Goal: Information Seeking & Learning: Learn about a topic

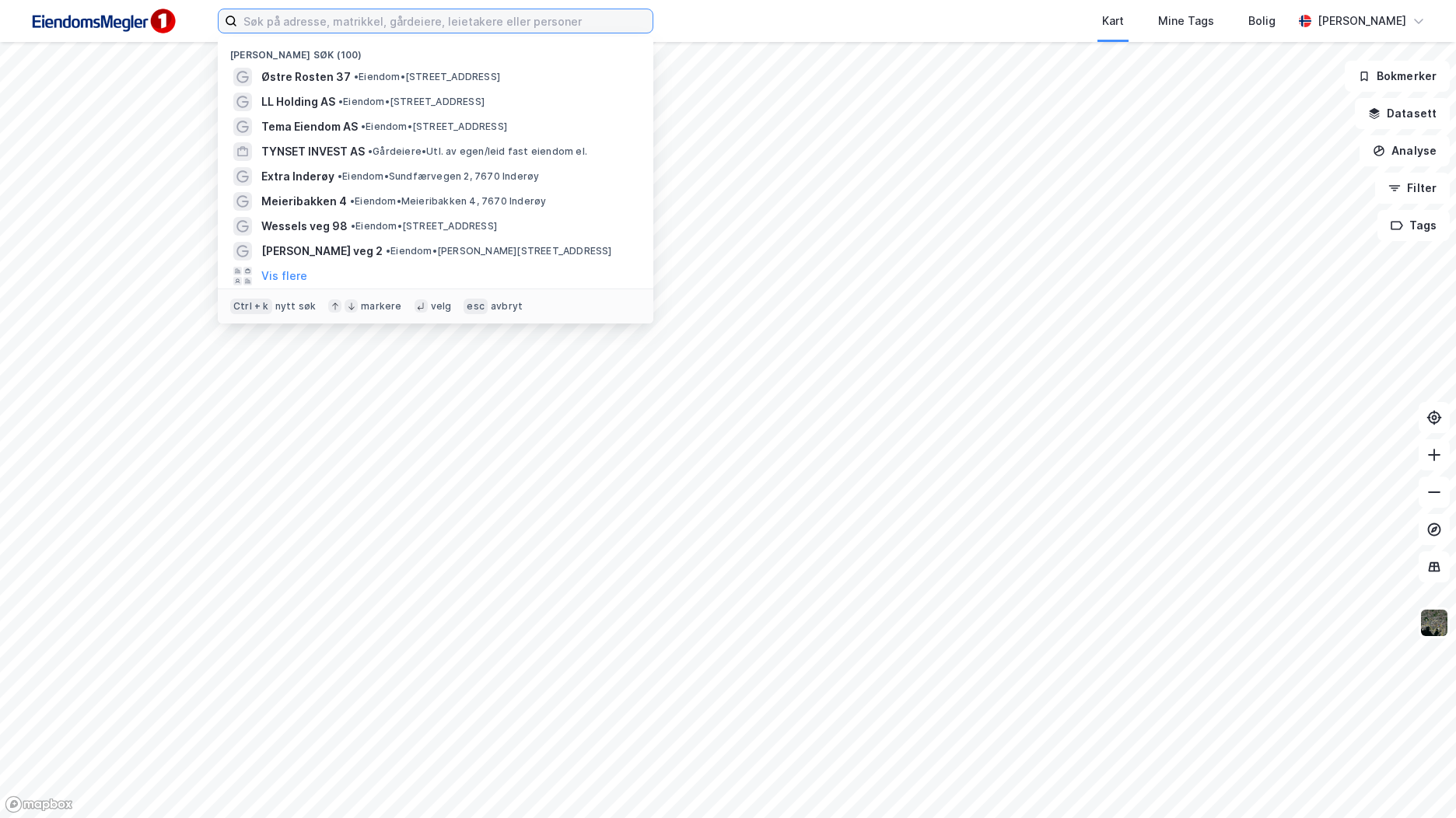
click at [305, 17] on input at bounding box center [445, 21] width 415 height 23
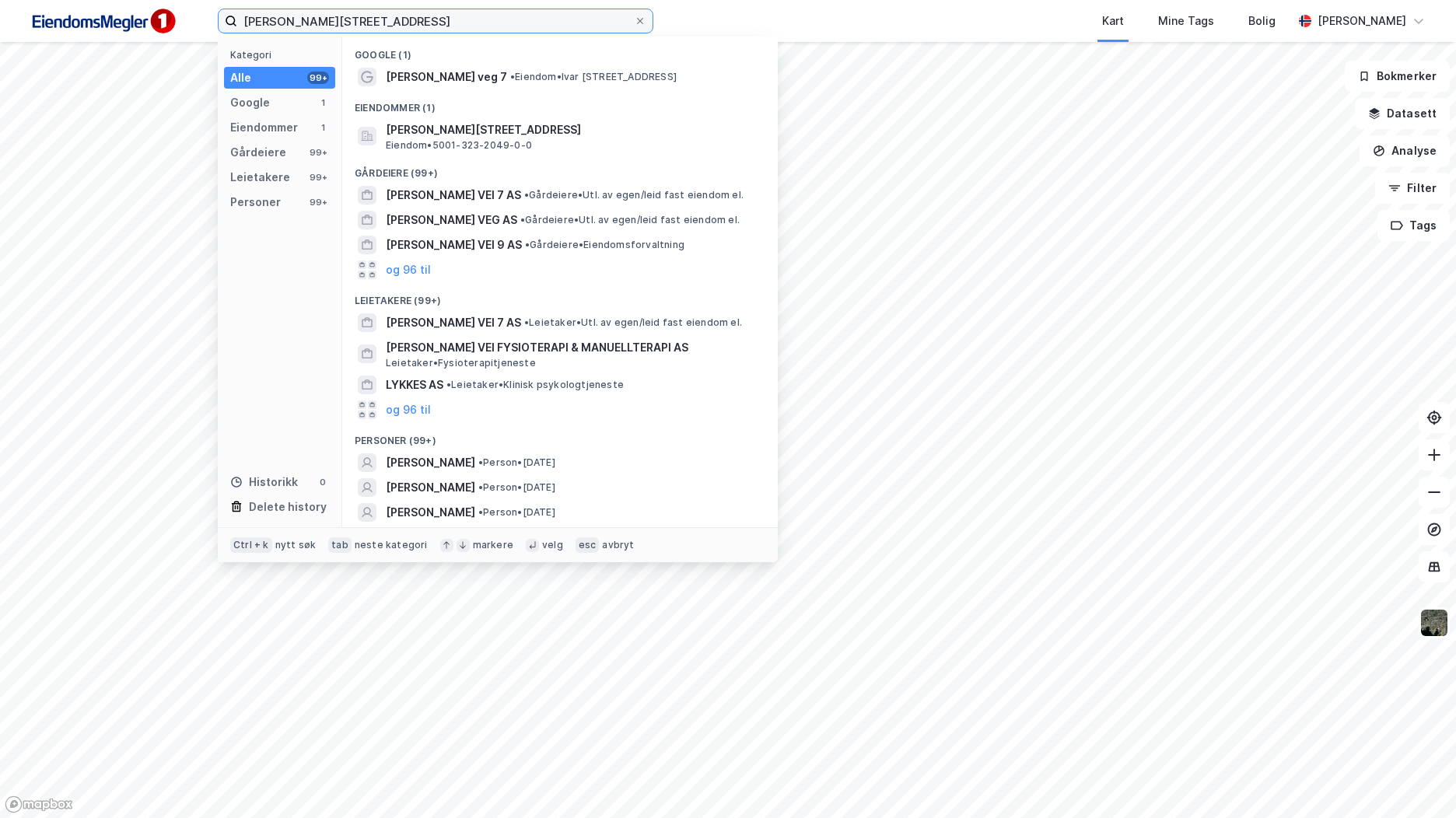
type input "Ivar lykkes vei 7"
click at [492, 89] on div "Eiendommer (1)" at bounding box center [560, 103] width 435 height 28
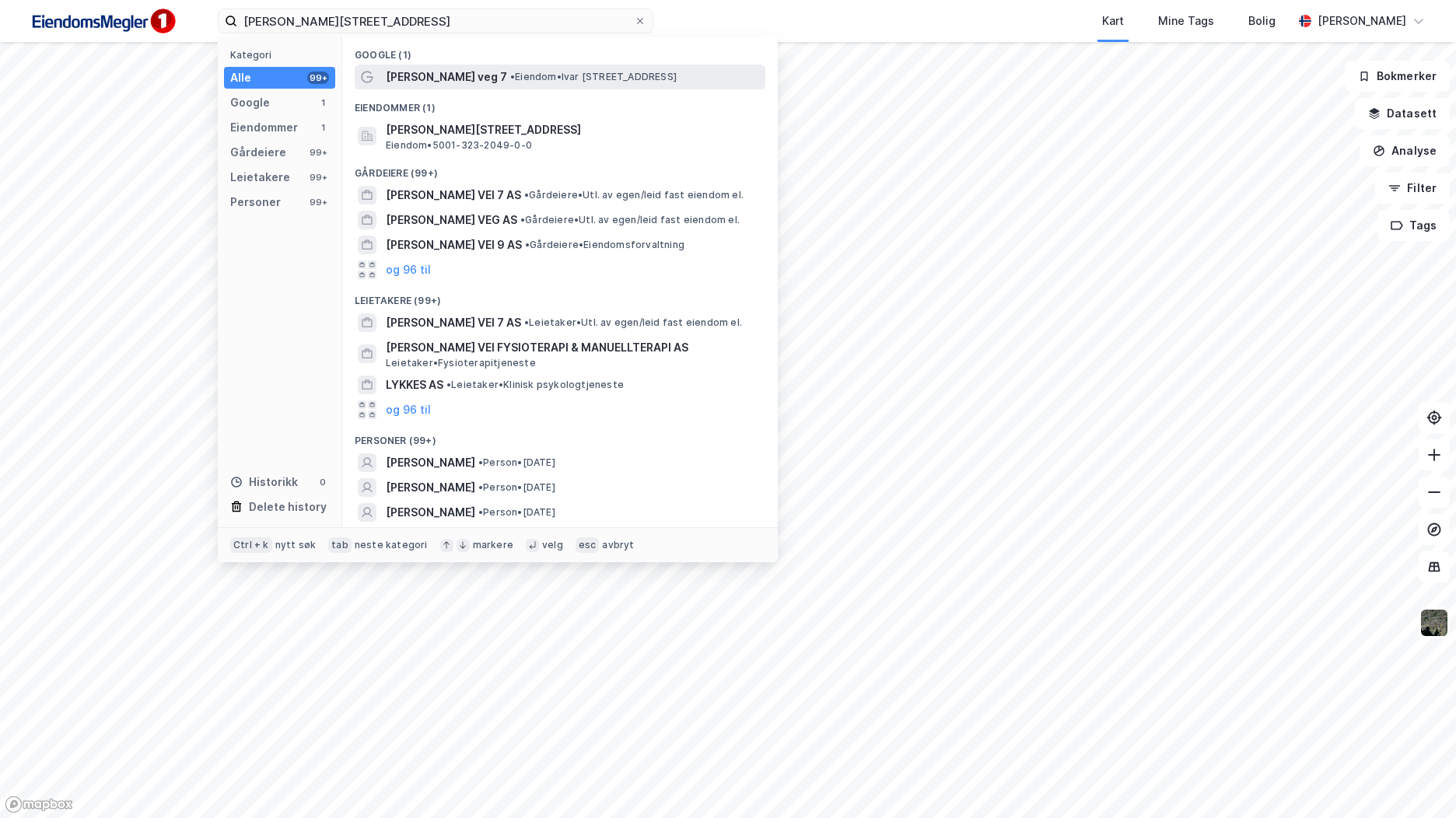
click at [510, 81] on span "• Eiendom • Ivar Lykkes veg 7, 7075 Tiller" at bounding box center [594, 77] width 167 height 13
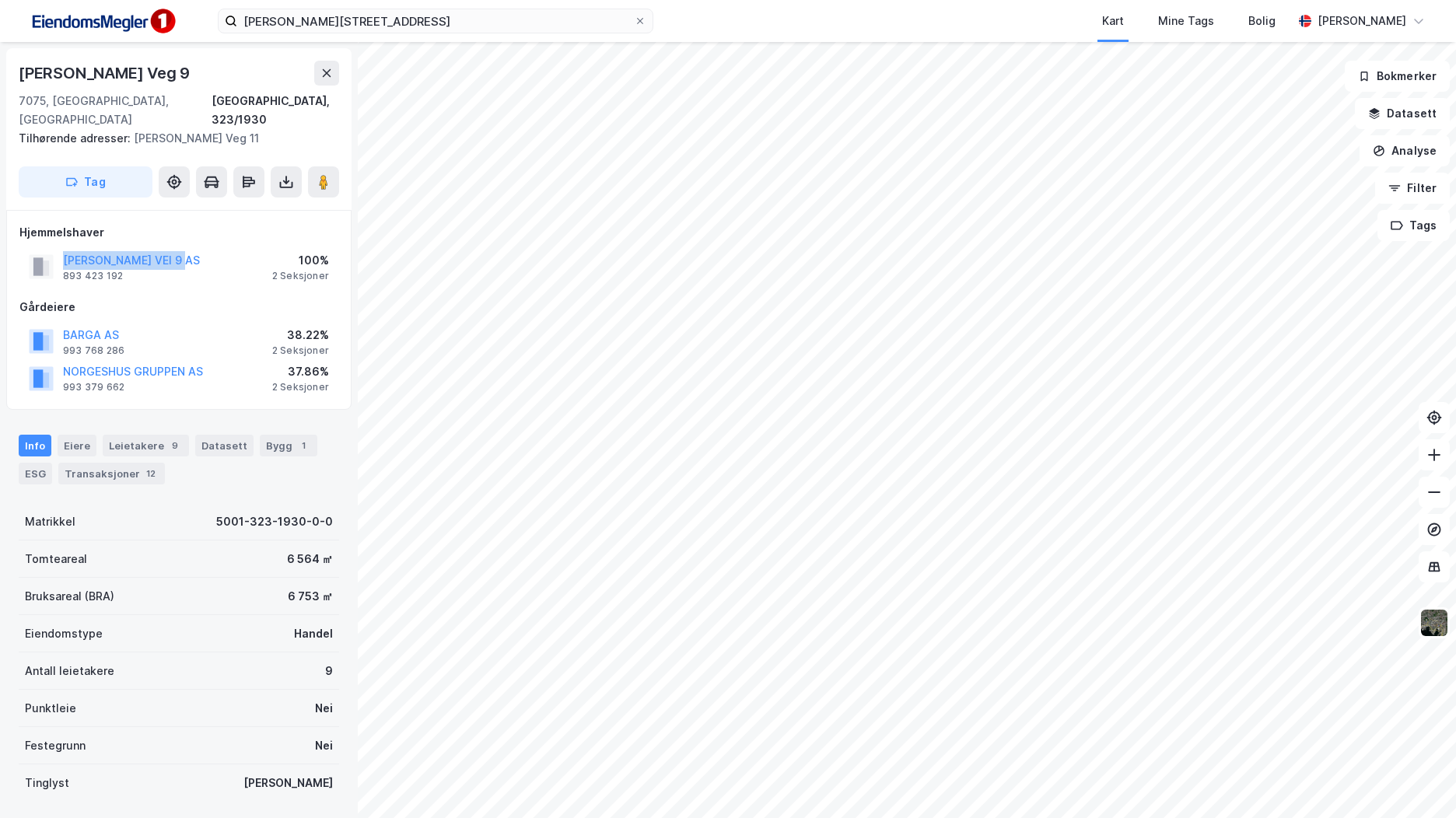
drag, startPoint x: 192, startPoint y: 243, endPoint x: 59, endPoint y: 243, distance: 133.0
click at [59, 248] on div "IVAR LYKKES VEI 9 AS 893 423 192 100% 2 Seksjoner" at bounding box center [179, 267] width 319 height 38
click at [205, 260] on div "IVAR LYKKES VEI 9 AS 893 423 192 100% 2 Seksjoner" at bounding box center [179, 267] width 319 height 38
drag, startPoint x: 334, startPoint y: 508, endPoint x: 203, endPoint y: 507, distance: 131.0
click at [203, 507] on div "Ivar Lykkes Veg 9 7075, Tiller, Trøndelag Trondheim, 323/1930 Tilhørende adress…" at bounding box center [178, 430] width 357 height 776
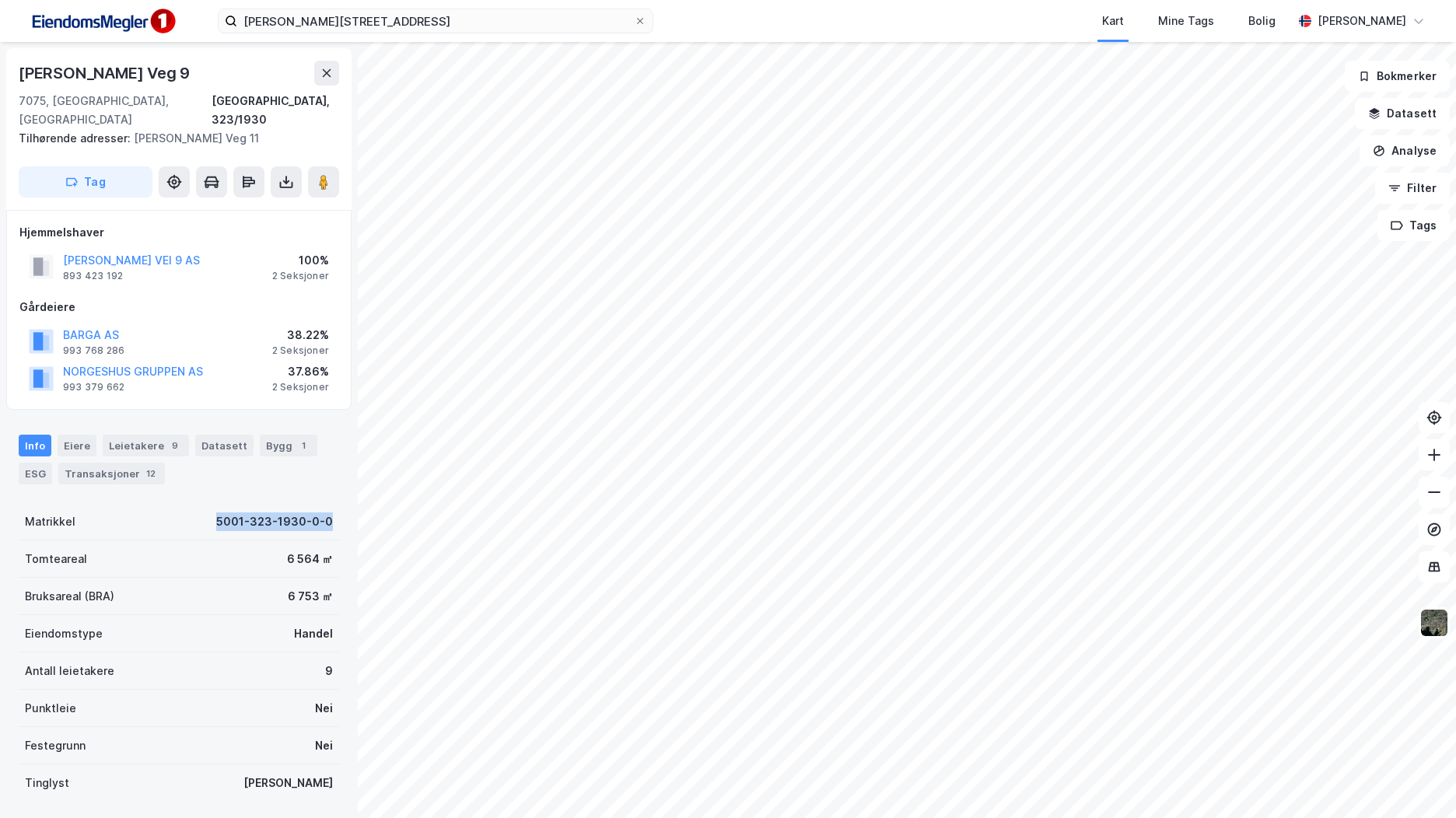
copy div "5001-323-1930-0-0"
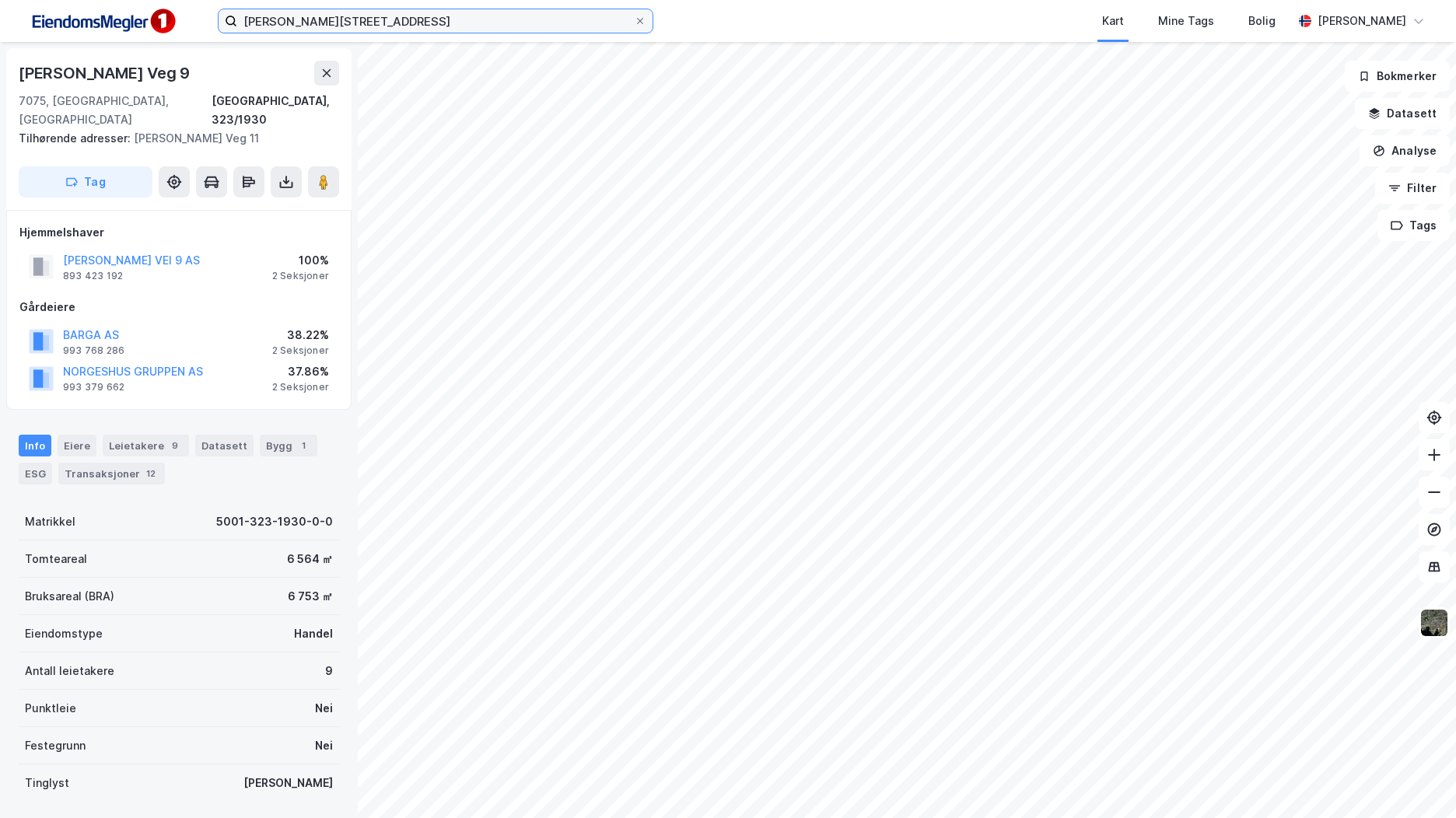
click at [349, 21] on input "Ivar lykkes vei 7" at bounding box center [435, 21] width 397 height 23
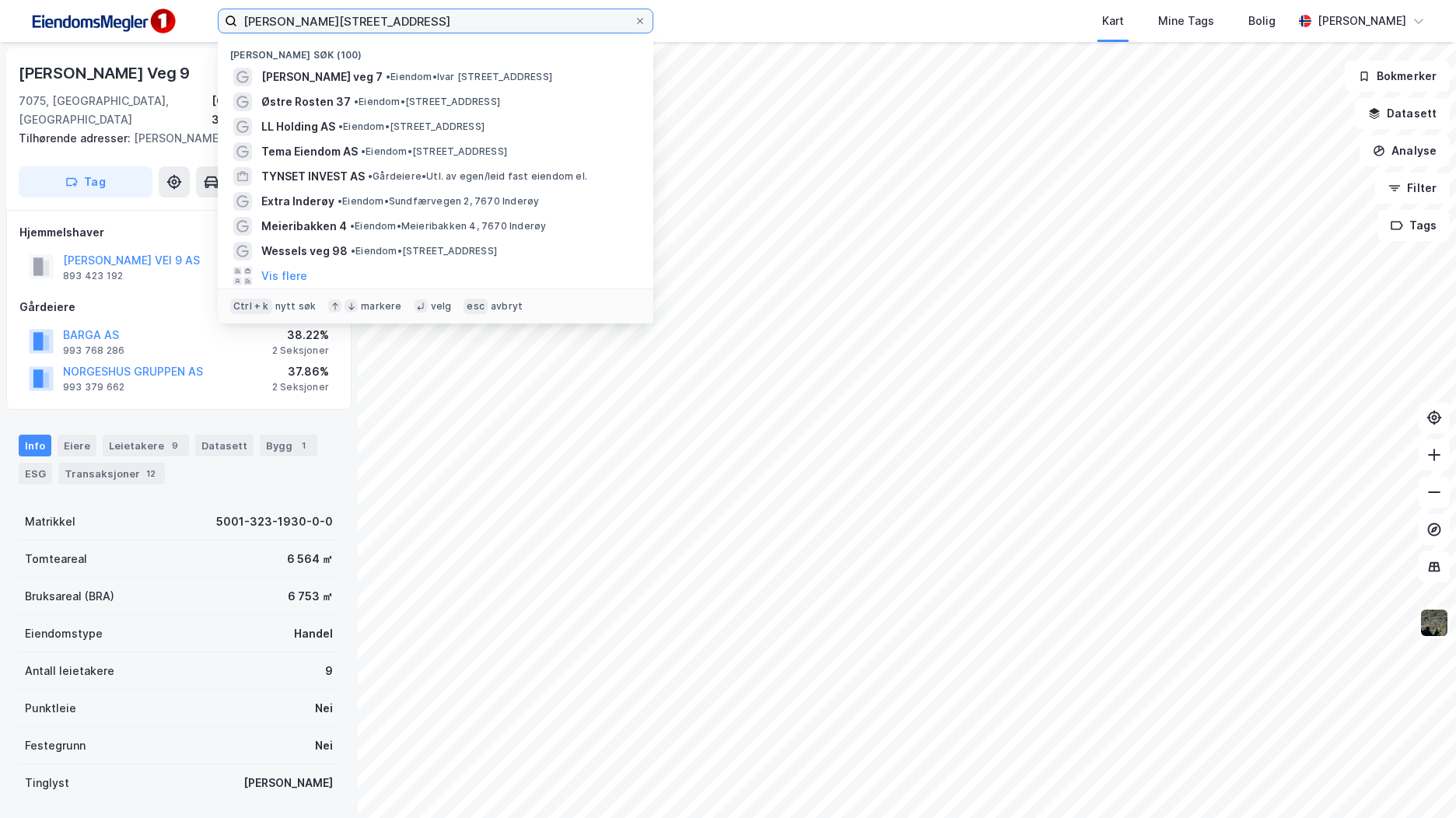
click at [350, 21] on input "Ivar lykkes vei 7" at bounding box center [435, 21] width 397 height 23
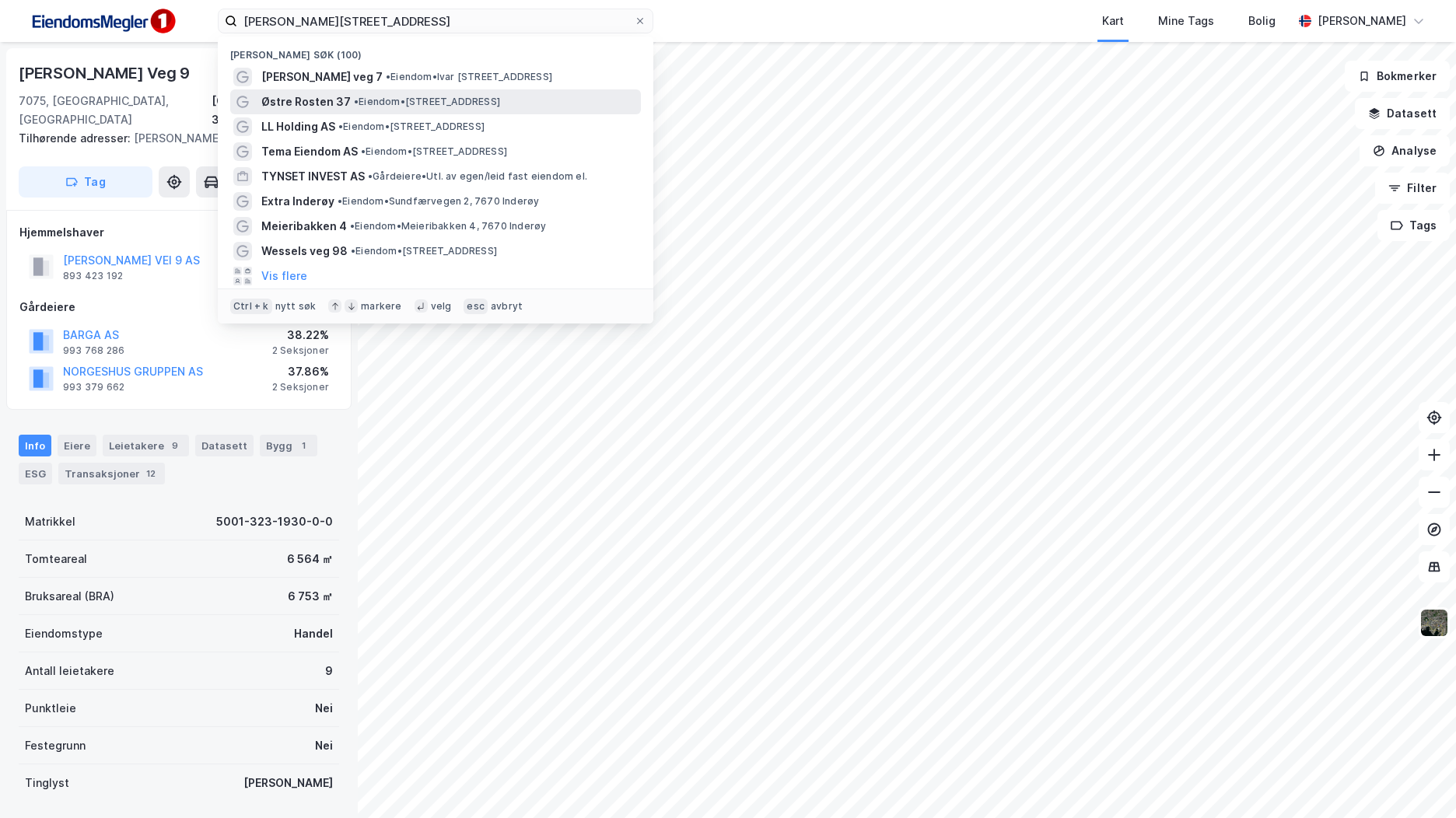
click at [346, 98] on div "Østre Rosten 37 • Eiendom • Østre Rosten 37, 7075 Tiller" at bounding box center [450, 101] width 376 height 19
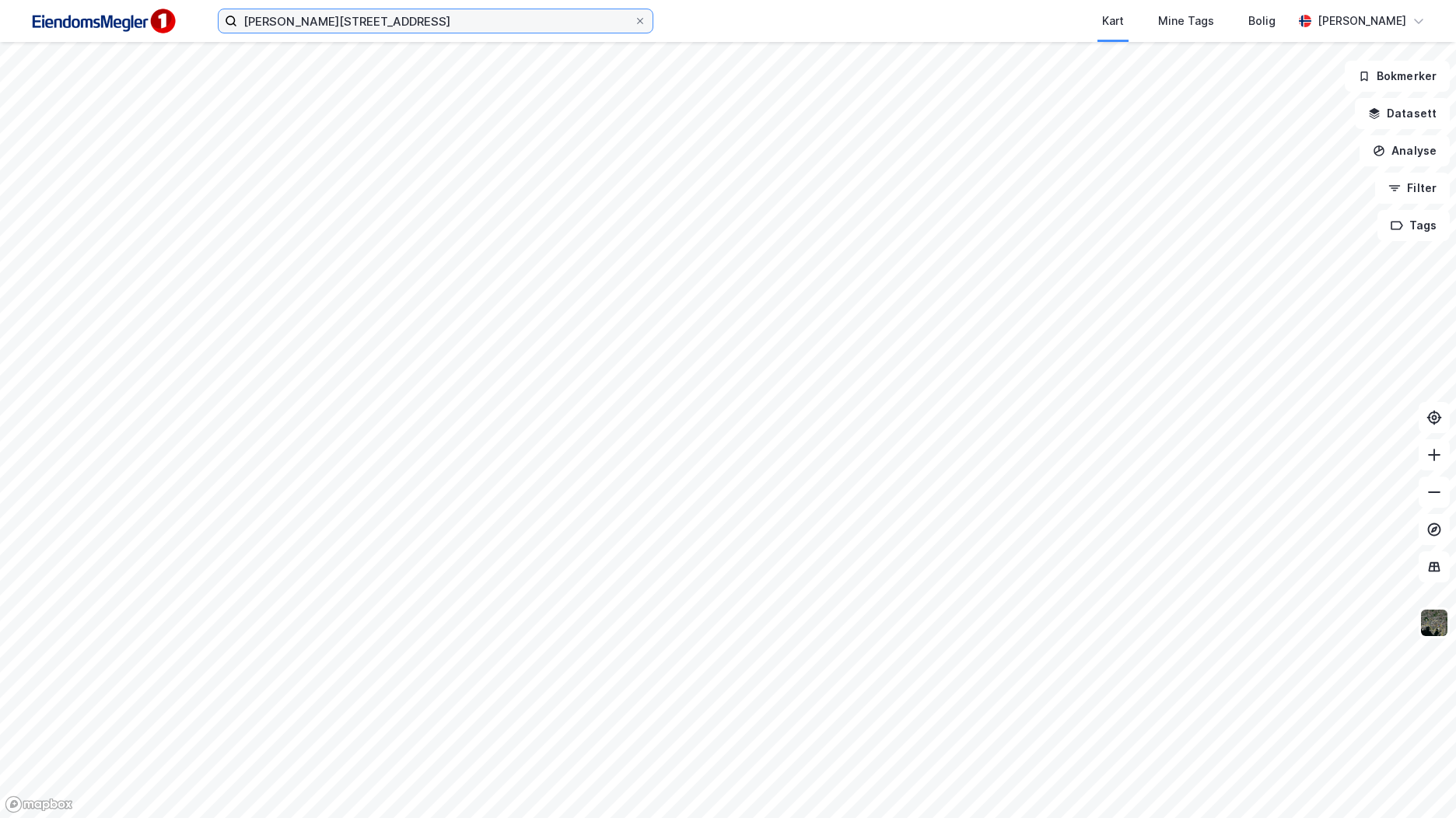
click at [360, 15] on input "Ivar lykkes vei 7" at bounding box center [435, 21] width 397 height 23
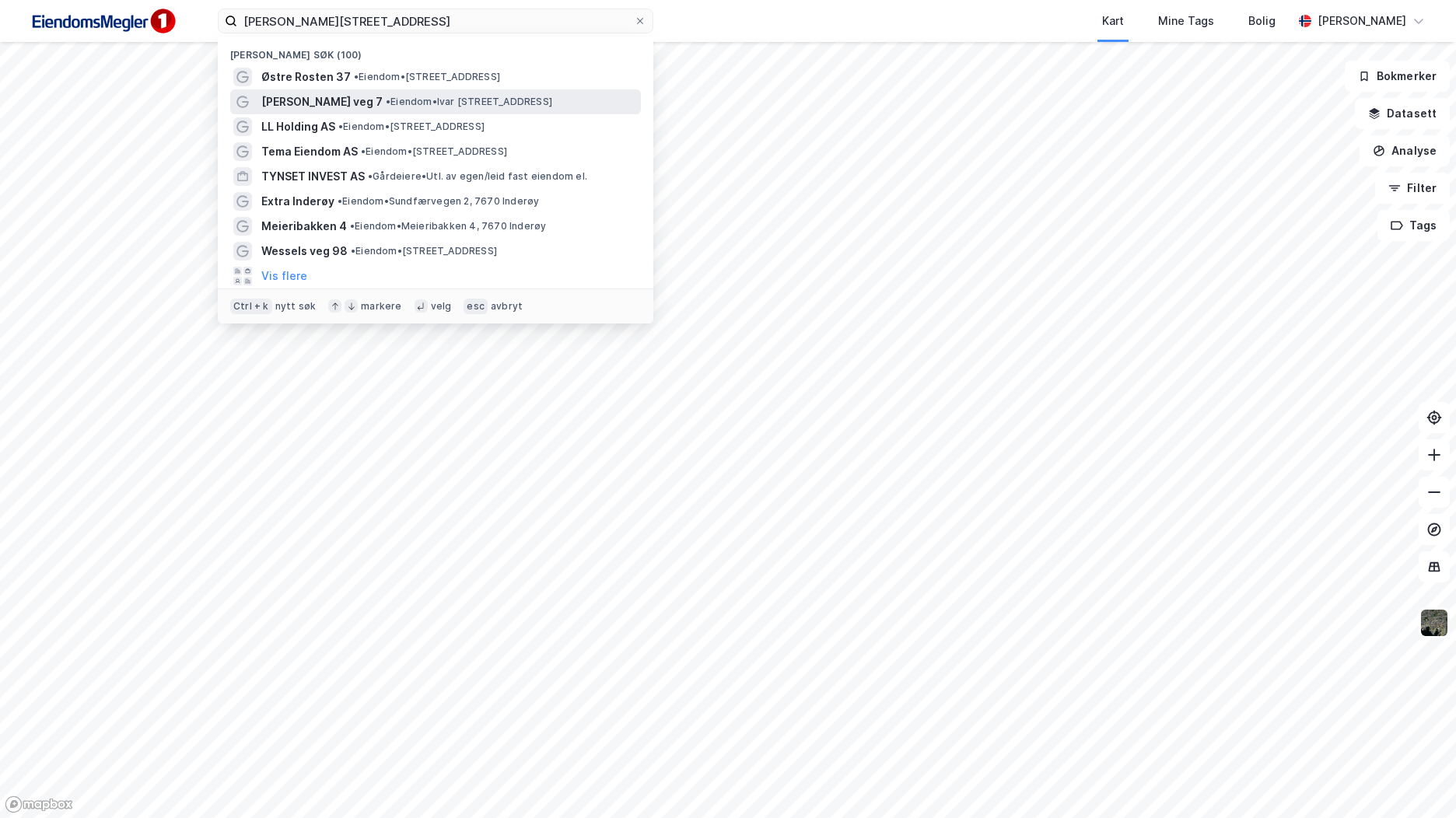
click at [386, 96] on span "•" at bounding box center [388, 101] width 4 height 12
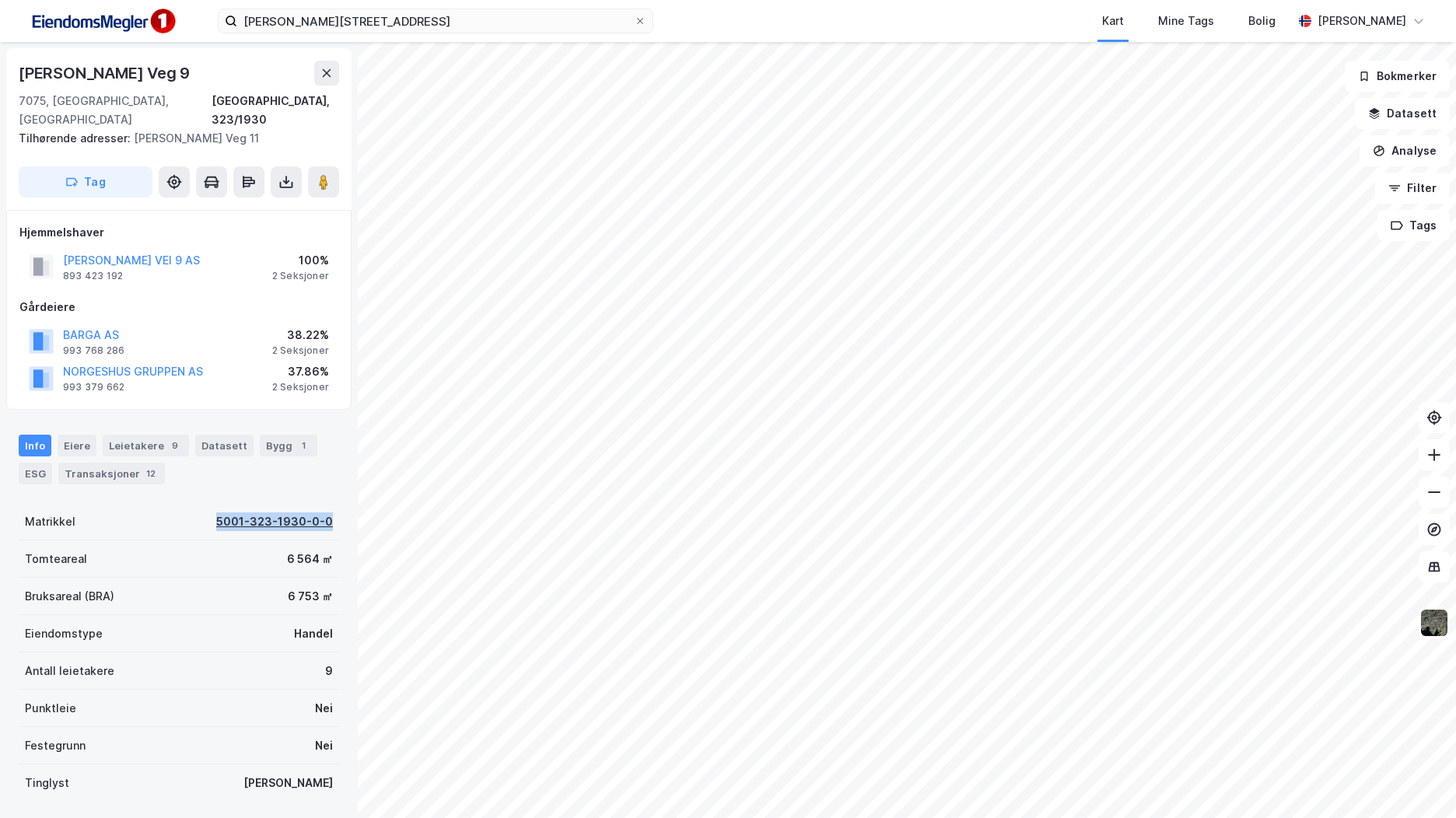
drag, startPoint x: 327, startPoint y: 499, endPoint x: 213, endPoint y: 506, distance: 114.2
click at [213, 506] on div "Matrikkel 5001-323-1930-0-0" at bounding box center [179, 522] width 321 height 38
copy div "5001-323-1930-0-0"
click at [287, 434] on div "Bygg 1" at bounding box center [288, 445] width 57 height 21
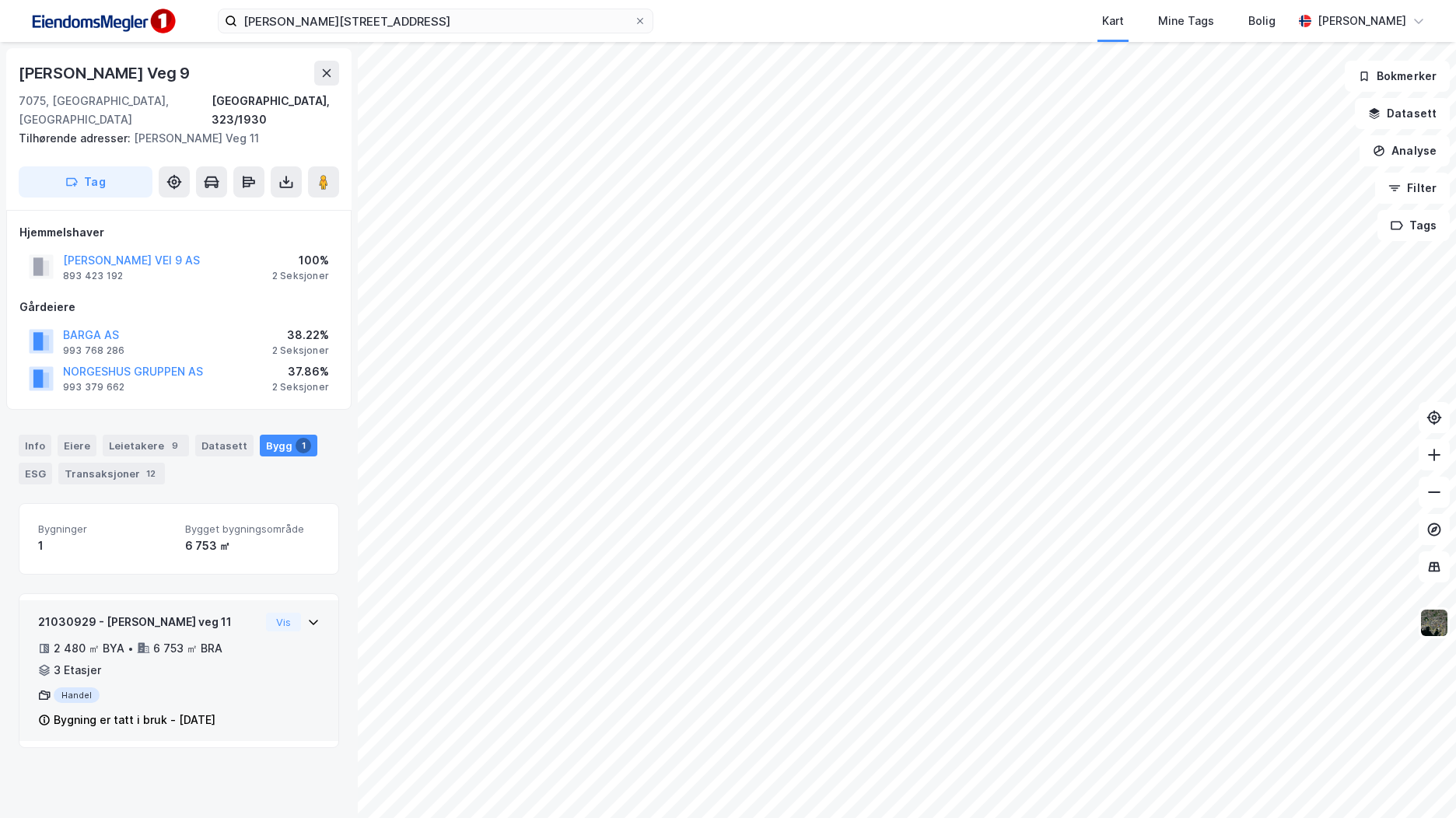
click at [308, 603] on div "21030929 - Ivar Lykkes veg 11 2 480 ㎡ BYA • 6 753 ㎡ BRA • 3 Etasjer Handel Bygn…" at bounding box center [179, 670] width 319 height 141
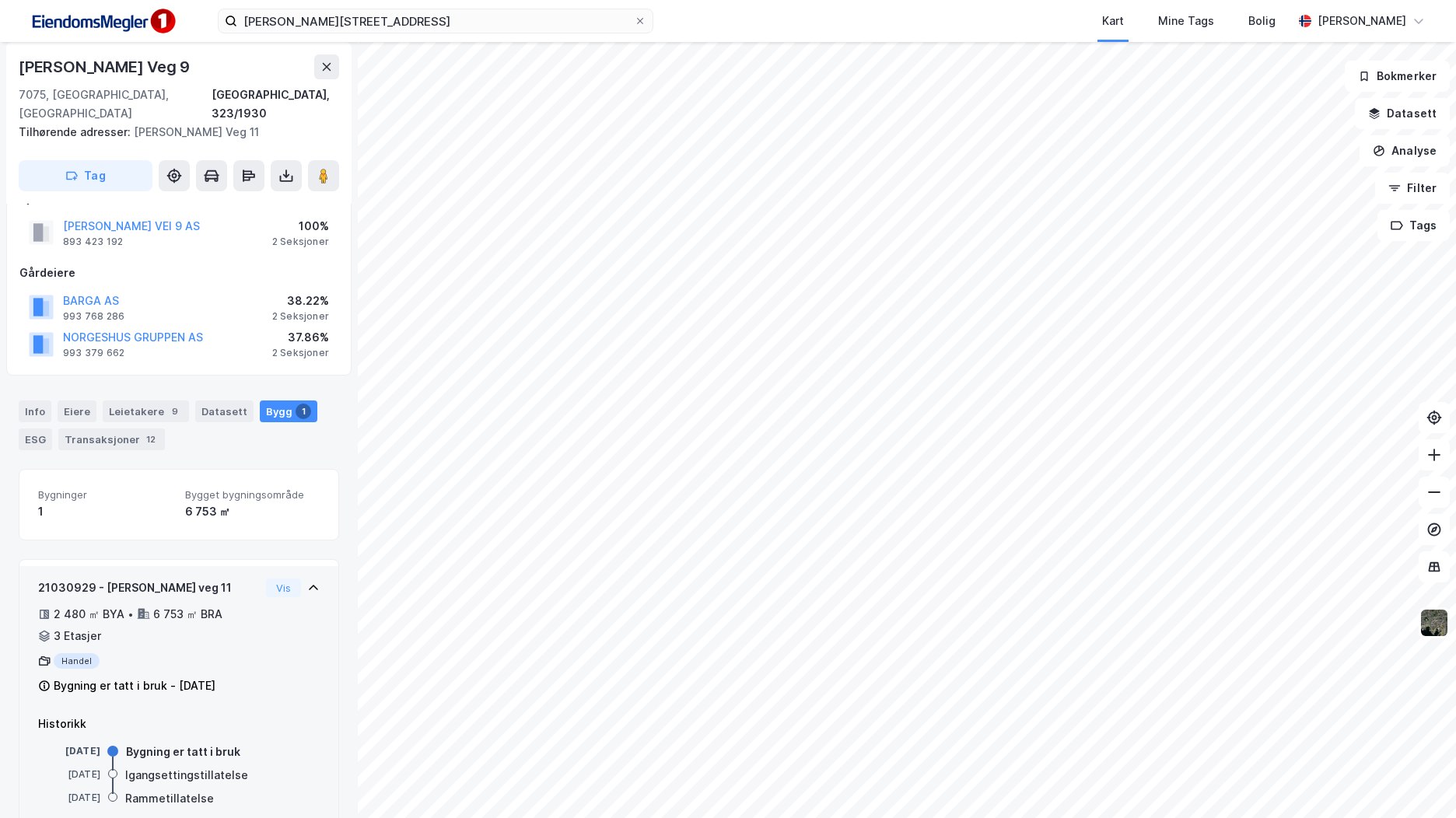
scroll to position [50, 0]
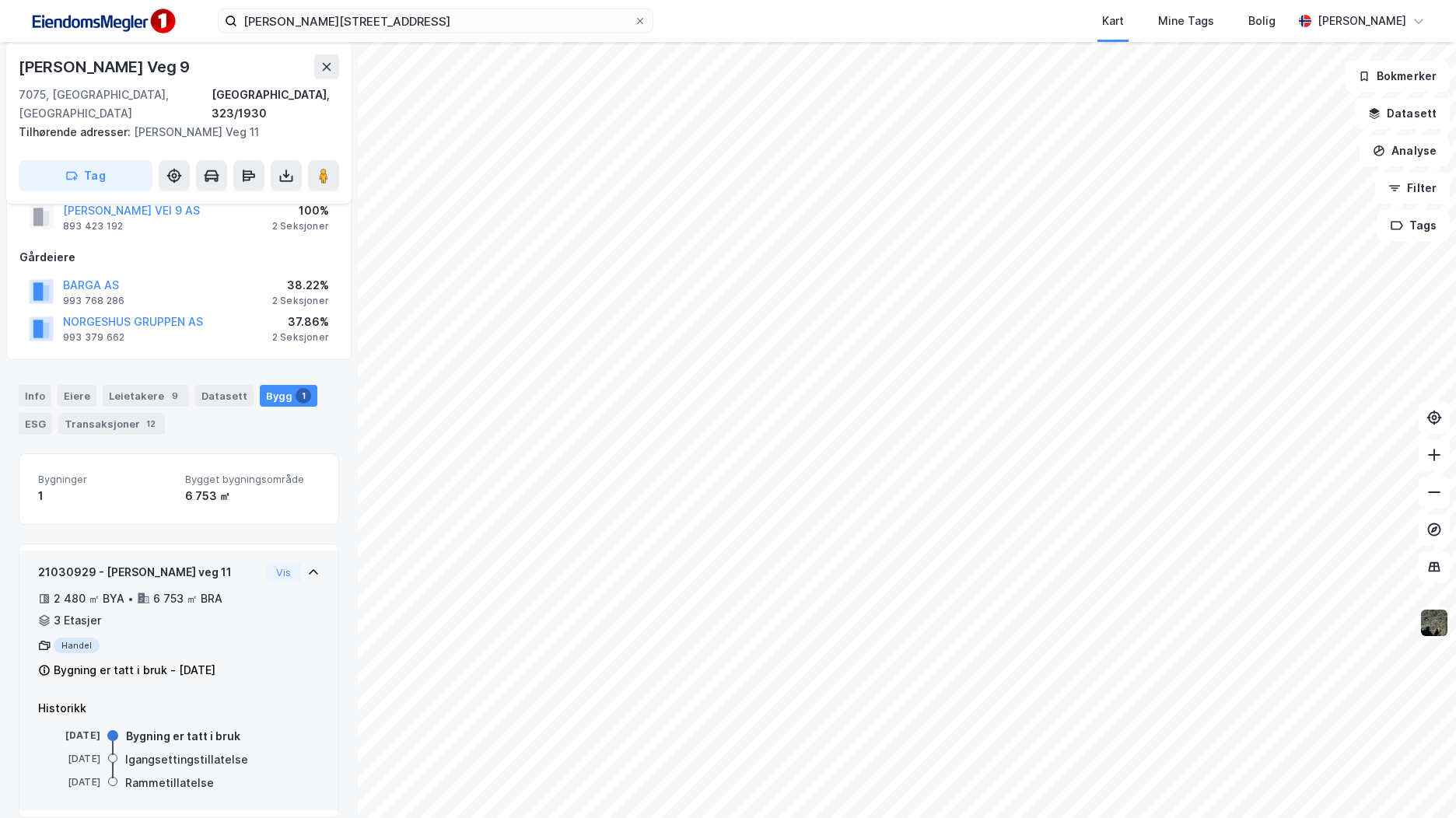
click at [278, 550] on div "21030929 - Ivar Lykkes veg 11 2 480 ㎡ BYA • 6 753 ㎡ BRA • 3 Etasjer Handel Bygn…" at bounding box center [179, 621] width 319 height 141
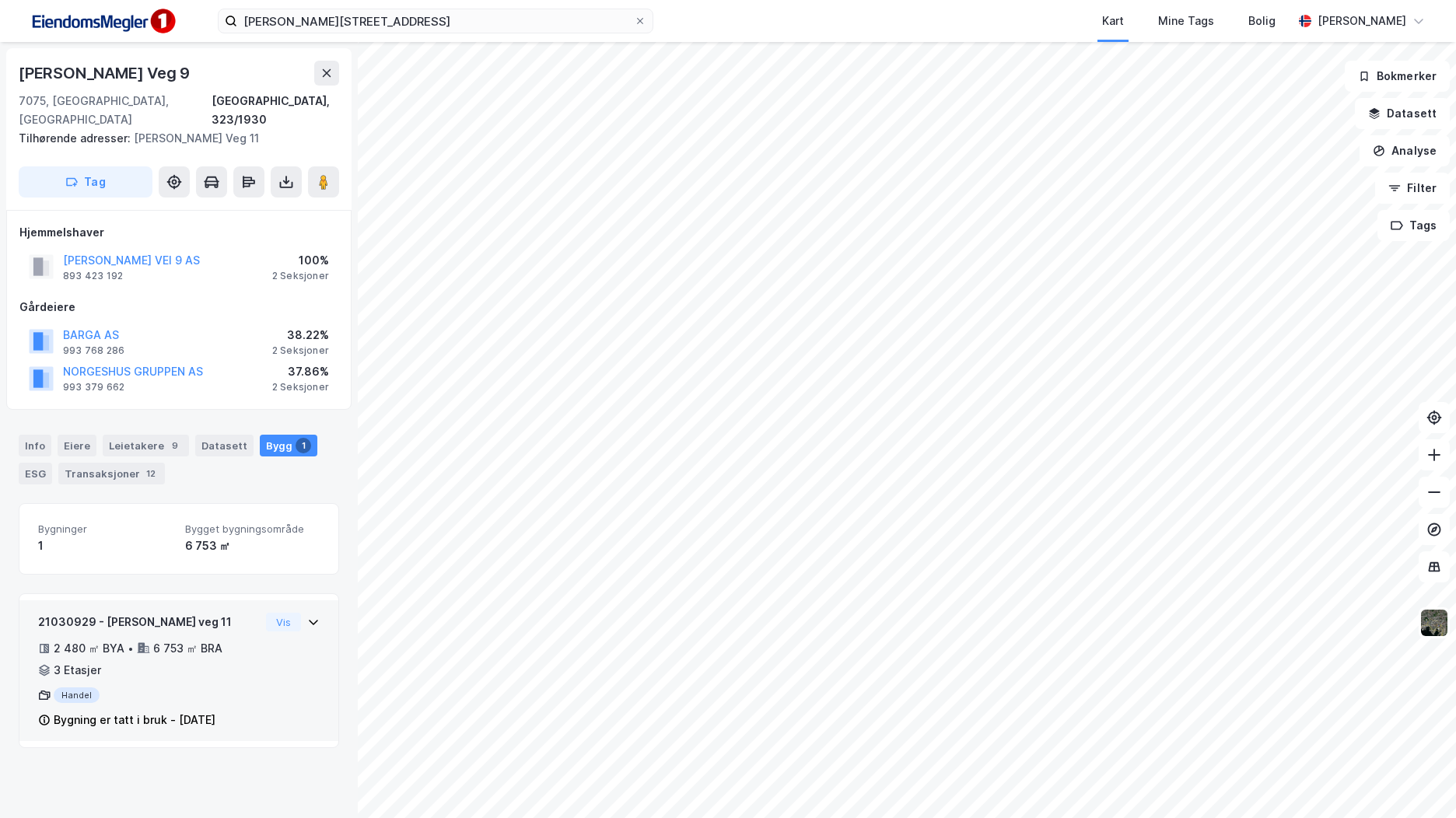
scroll to position [0, 0]
click at [270, 600] on div "21030929 - Ivar Lykkes veg 11 2 480 ㎡ BYA • 6 753 ㎡ BRA • 3 Etasjer Handel Bygn…" at bounding box center [179, 670] width 319 height 141
click at [270, 612] on button "Vis" at bounding box center [283, 621] width 35 height 19
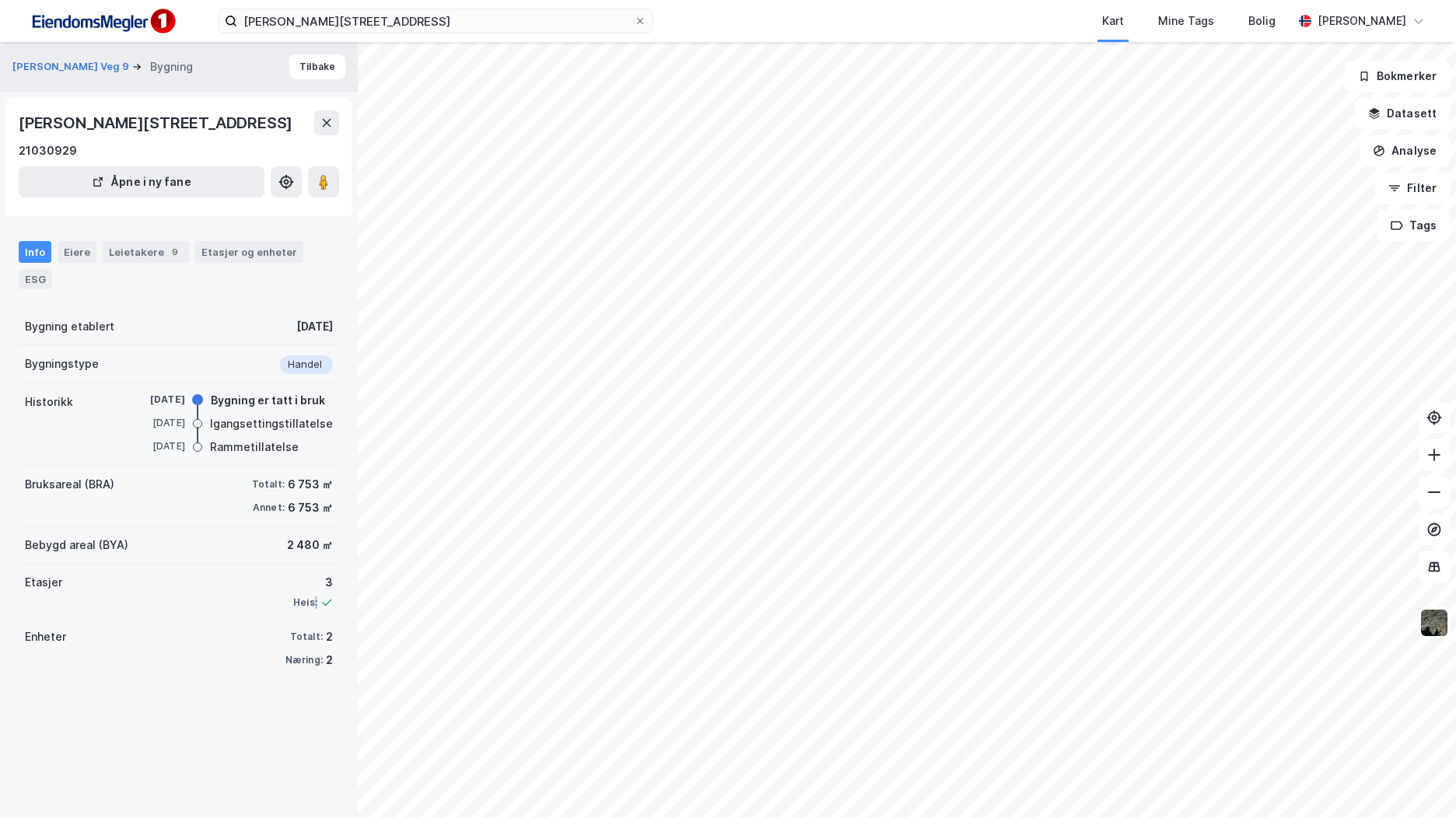
click at [270, 600] on div "Etasjer 3 Heis:" at bounding box center [179, 591] width 321 height 55
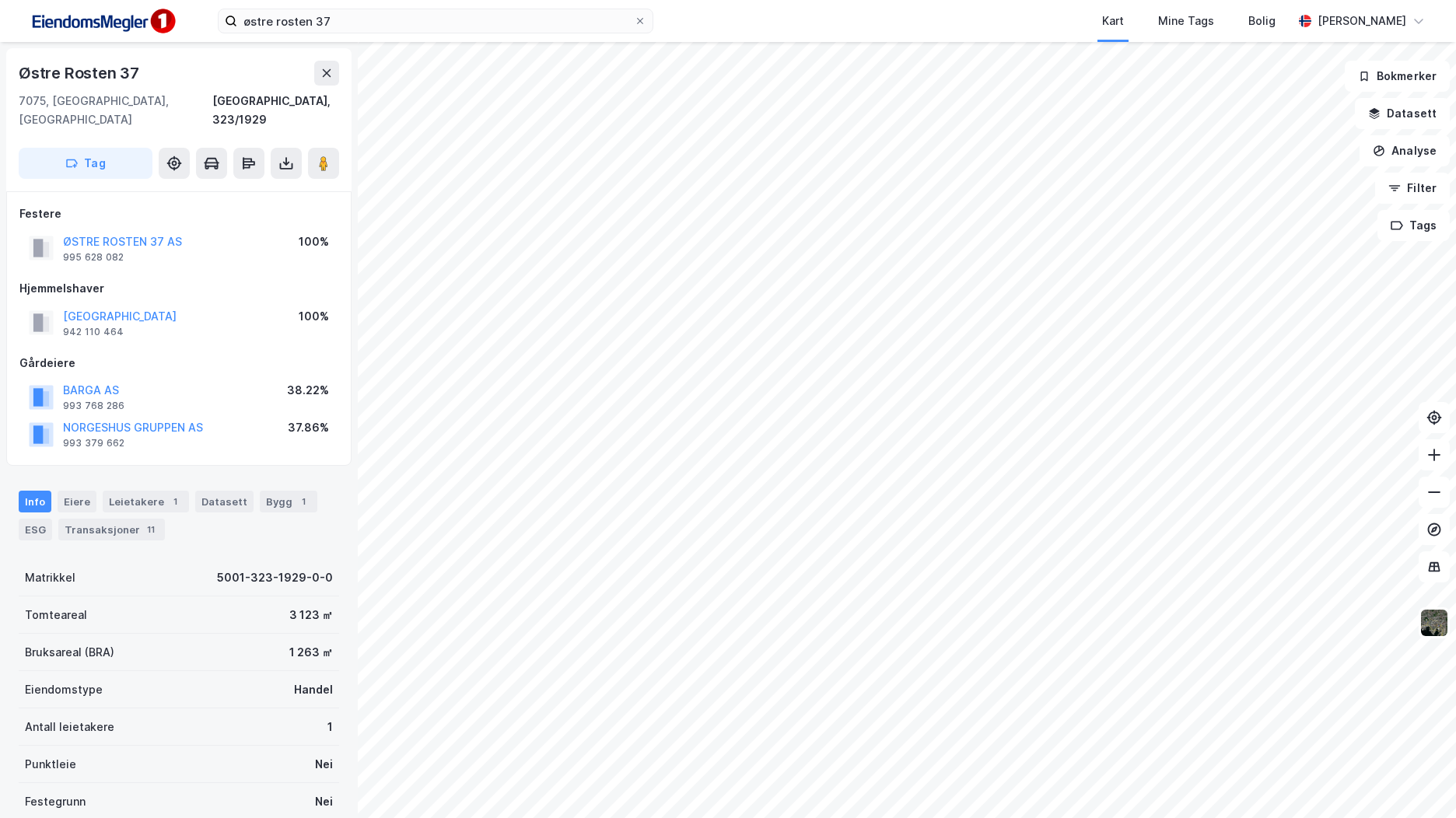
click at [106, 229] on div "ØSTRE ROSTEN 37 AS 995 628 082 100%" at bounding box center [179, 248] width 319 height 38
click at [0, 0] on button "ØSTRE ROSTEN 37 AS" at bounding box center [0, 0] width 0 height 0
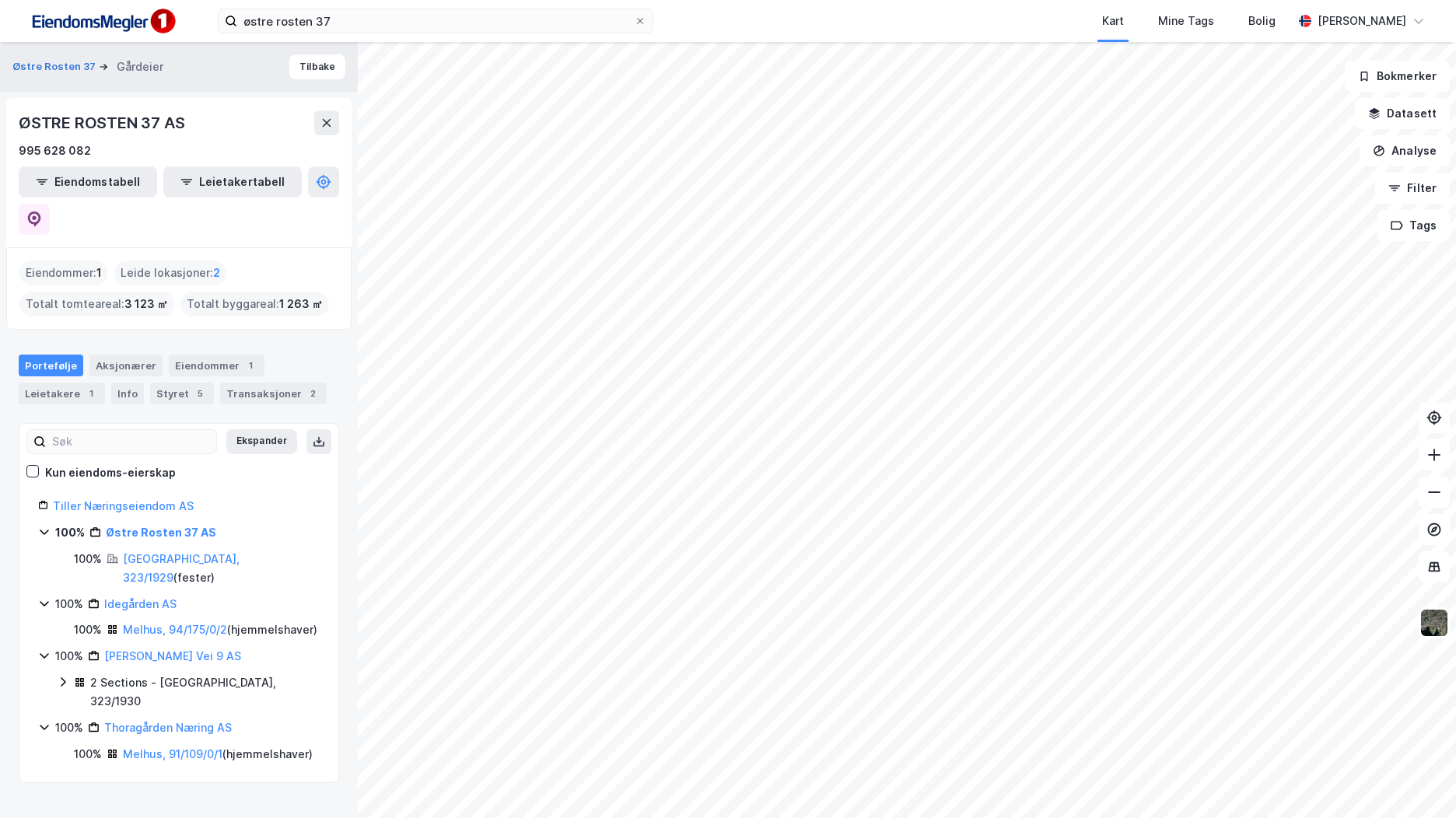
click at [62, 677] on icon at bounding box center [63, 682] width 4 height 9
click at [62, 676] on icon at bounding box center [63, 682] width 13 height 13
click at [62, 677] on icon at bounding box center [63, 682] width 4 height 9
